Goal: Task Accomplishment & Management: Complete application form

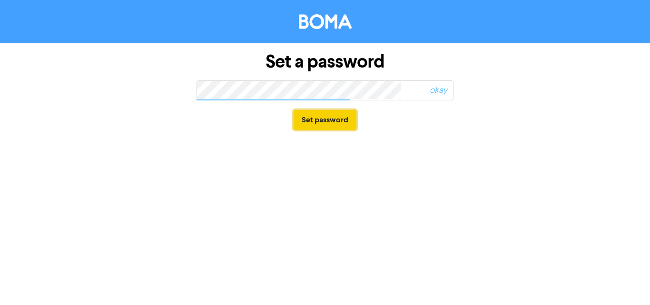
click at [337, 127] on button "Set password" at bounding box center [325, 120] width 63 height 20
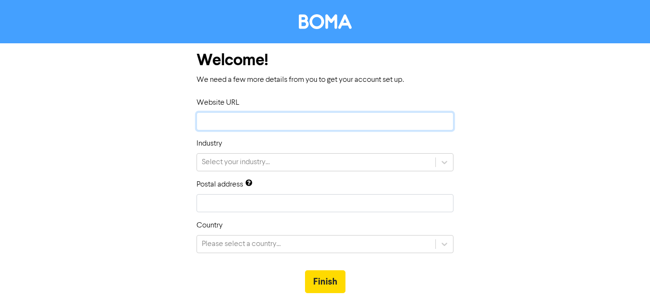
click at [390, 128] on input "text" at bounding box center [325, 121] width 257 height 18
click at [384, 118] on input "text" at bounding box center [325, 121] width 257 height 18
paste input "[URL][DOMAIN_NAME]"
type input "[URL][DOMAIN_NAME]"
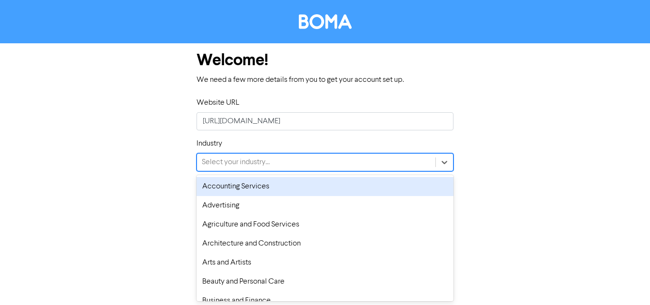
click at [352, 155] on div "Select your industry..." at bounding box center [316, 162] width 239 height 17
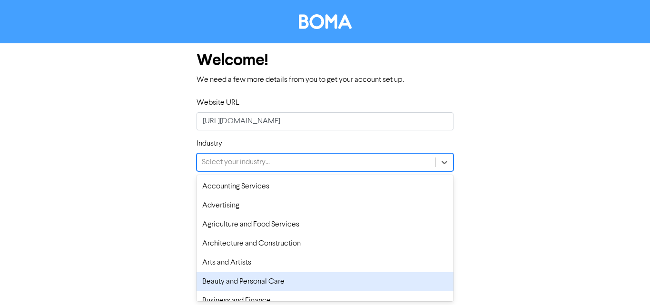
click at [251, 286] on div "Beauty and Personal Care" at bounding box center [325, 281] width 257 height 19
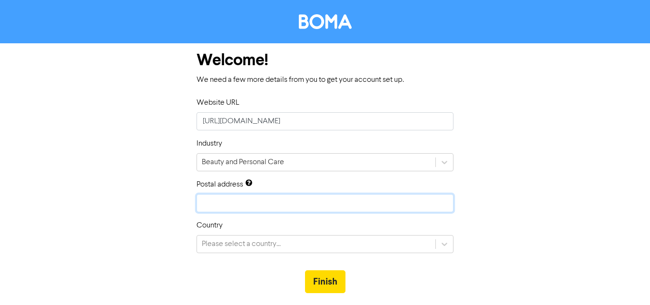
click at [254, 202] on input "text" at bounding box center [325, 203] width 257 height 18
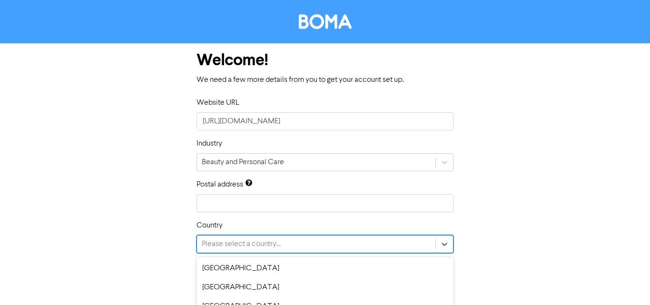
click at [257, 242] on div "option [GEOGRAPHIC_DATA] focused, 5 of 247. 247 results available. Use Up and D…" at bounding box center [325, 244] width 257 height 18
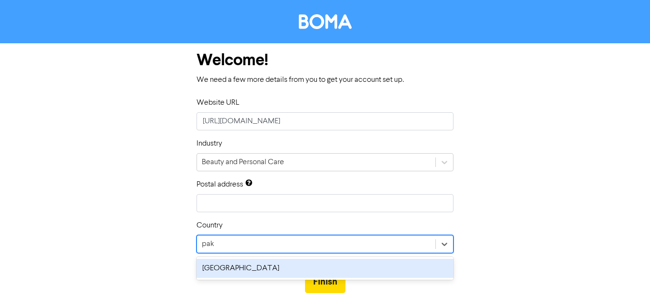
type input "paki"
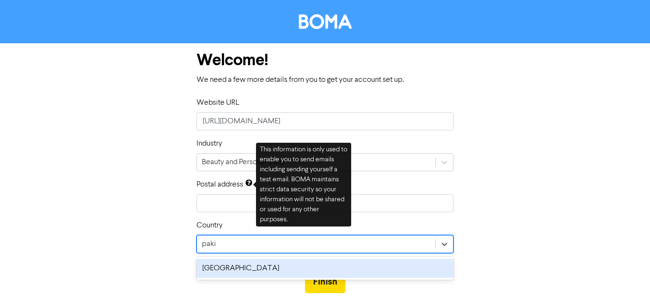
click at [241, 276] on div "[GEOGRAPHIC_DATA]" at bounding box center [325, 268] width 257 height 19
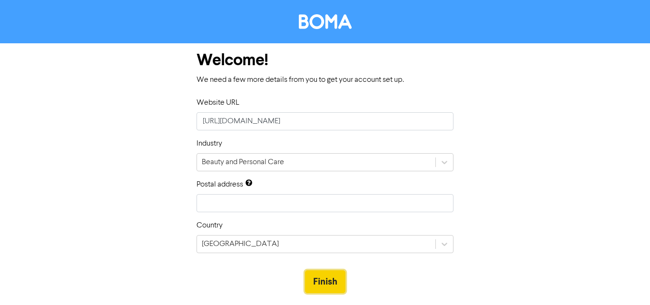
click at [330, 277] on button "Finish" at bounding box center [325, 281] width 40 height 23
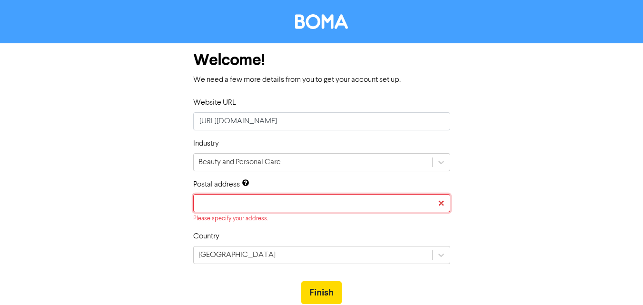
click at [309, 206] on input "text" at bounding box center [321, 203] width 257 height 18
click at [308, 206] on input "text" at bounding box center [321, 203] width 257 height 18
type input "[GEOGRAPHIC_DATA]"
click at [321, 293] on button "Finish" at bounding box center [321, 292] width 40 height 23
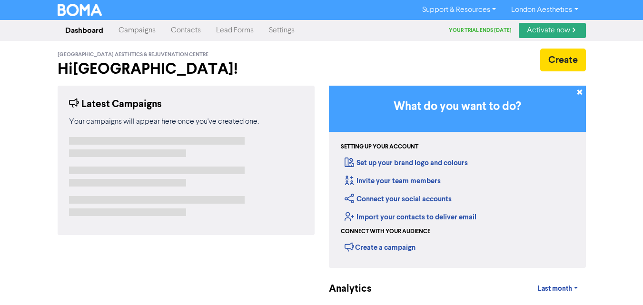
click at [530, 4] on link "London Aesthetics" at bounding box center [545, 9] width 82 height 15
click at [574, 6] on link "London Aesthetics" at bounding box center [545, 9] width 82 height 15
click at [277, 32] on link "Settings" at bounding box center [281, 30] width 41 height 19
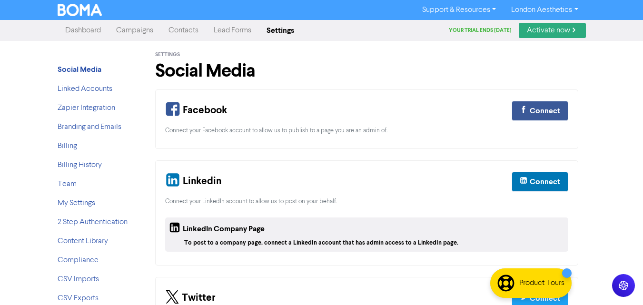
click at [180, 19] on div "Support & Resources Video Tutorials FAQ & Guides Marketing Education London Aes…" at bounding box center [321, 10] width 643 height 20
click at [181, 36] on link "Contacts" at bounding box center [183, 30] width 45 height 19
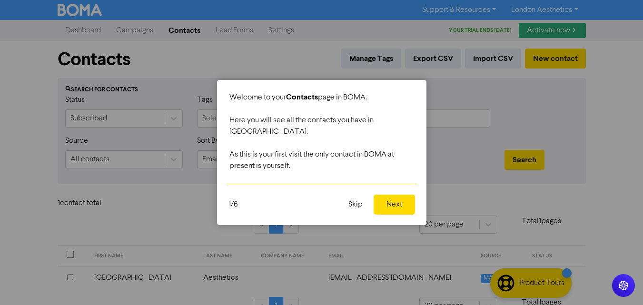
click at [347, 195] on button "Skip" at bounding box center [356, 205] width 26 height 20
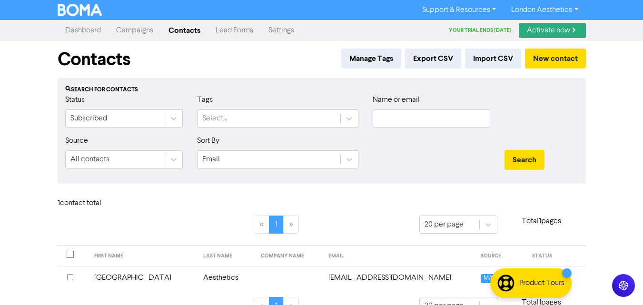
click at [135, 29] on link "Campaigns" at bounding box center [135, 30] width 52 height 19
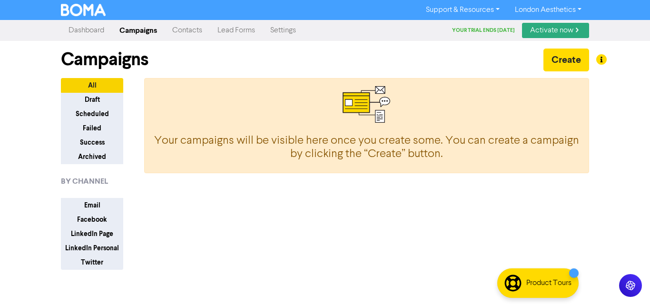
click at [469, 7] on link "Support & Resources" at bounding box center [463, 9] width 89 height 15
